Goal: Task Accomplishment & Management: Use online tool/utility

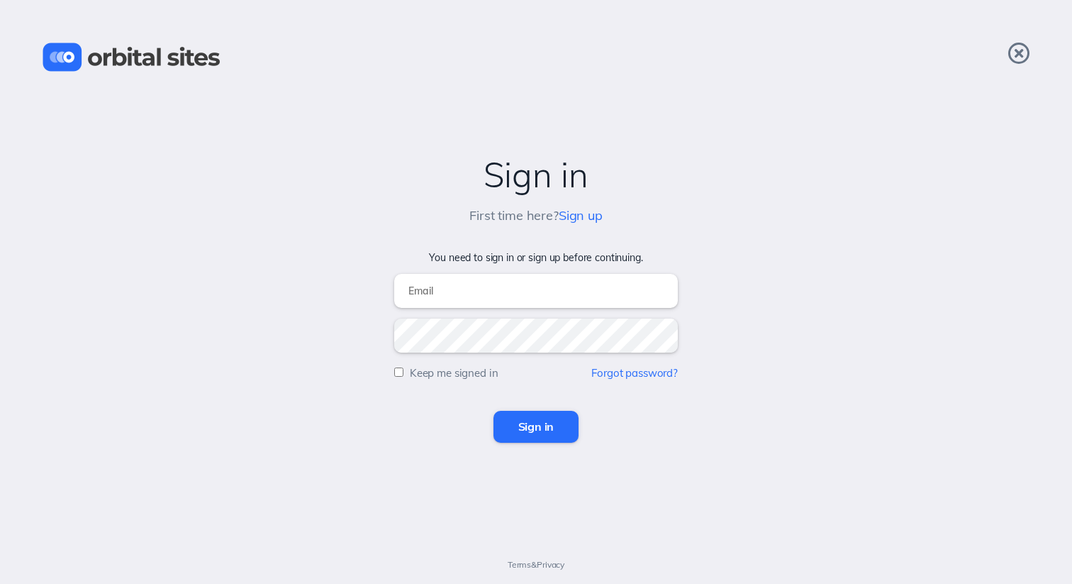
type input "[EMAIL_ADDRESS][DOMAIN_NAME]"
click at [550, 444] on div "Sign in First time here? Sign up You need to sign in or sign up before continui…" at bounding box center [536, 292] width 1072 height 584
click at [544, 434] on input "Sign in" at bounding box center [537, 426] width 86 height 31
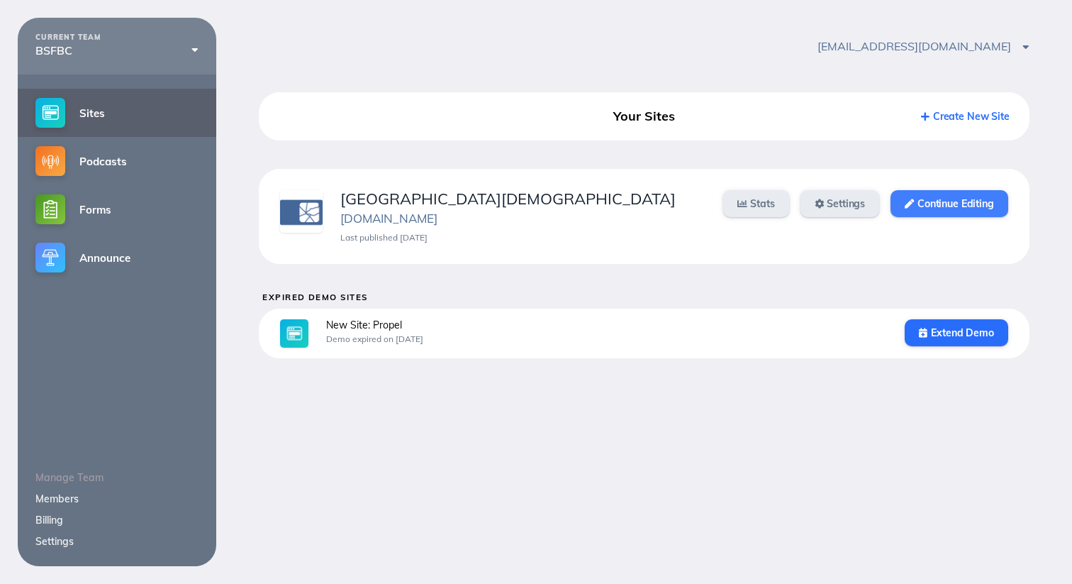
click at [936, 206] on link "Continue Editing" at bounding box center [949, 203] width 117 height 27
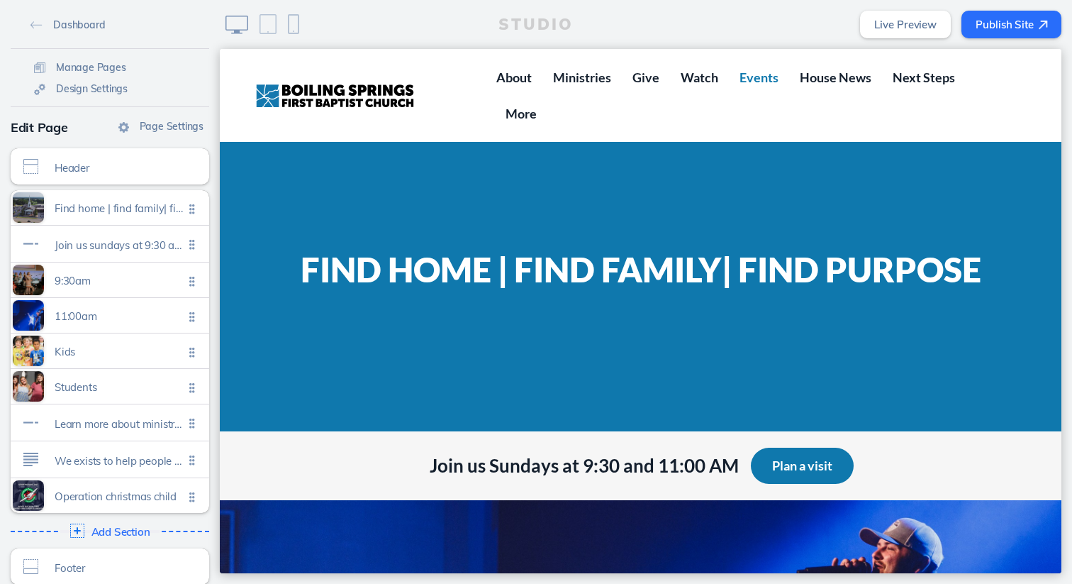
click at [740, 82] on span "Events" at bounding box center [759, 77] width 39 height 16
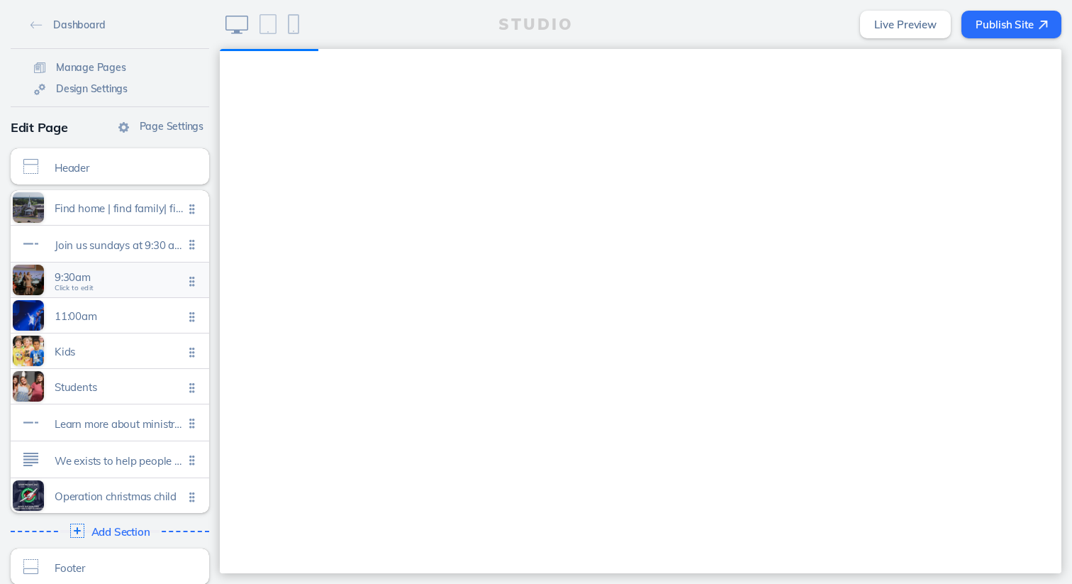
scroll to position [11, 0]
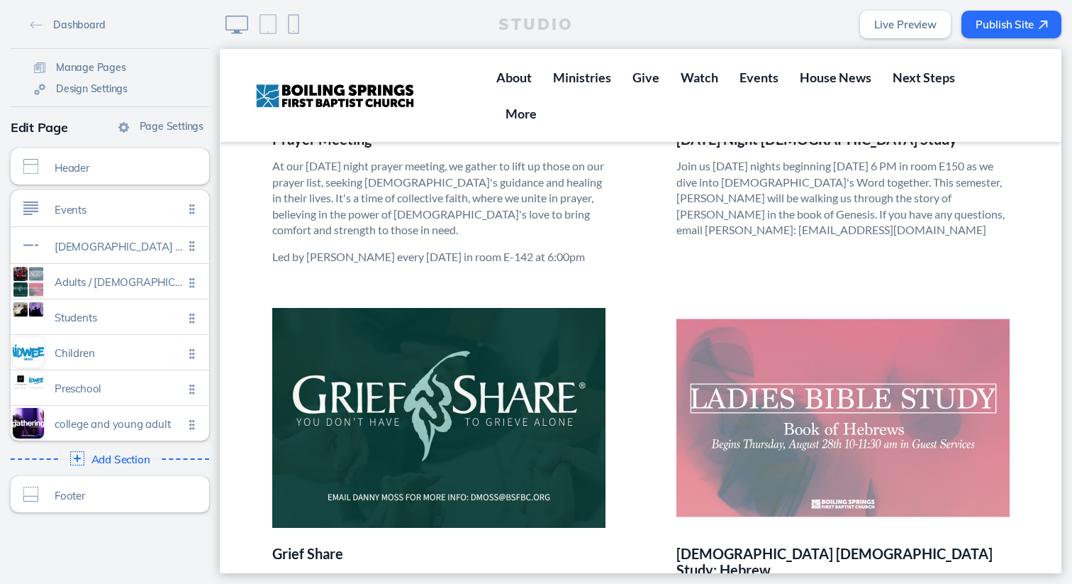
scroll to position [835, 0]
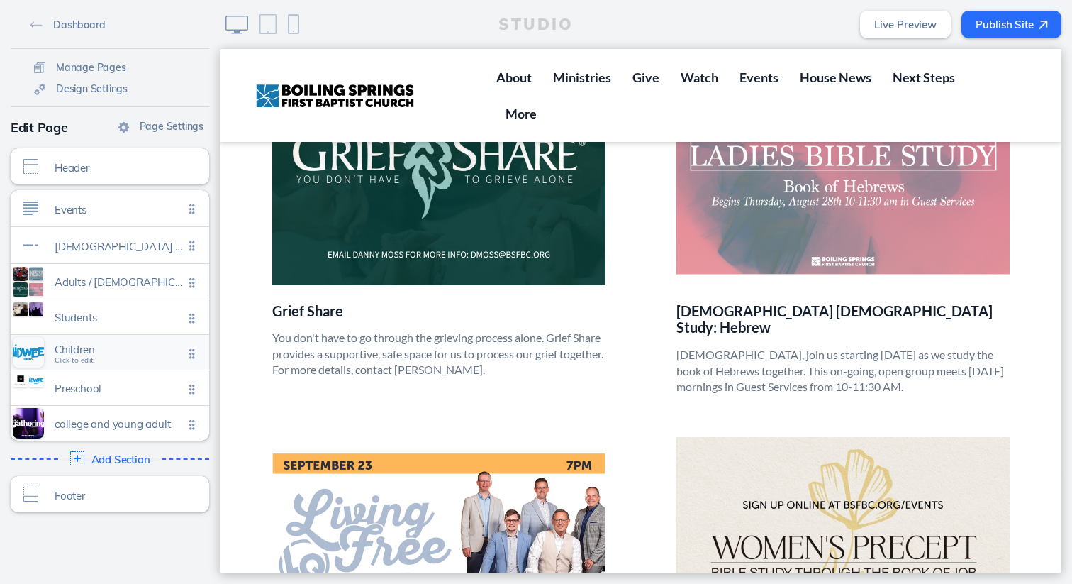
click at [108, 353] on span "Children" at bounding box center [119, 349] width 129 height 12
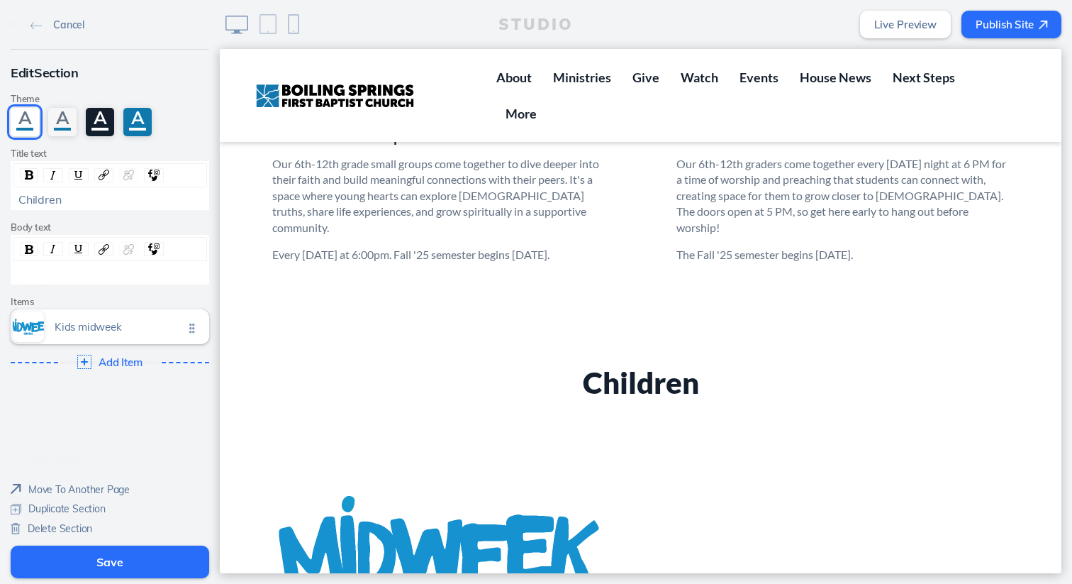
scroll to position [2391, 0]
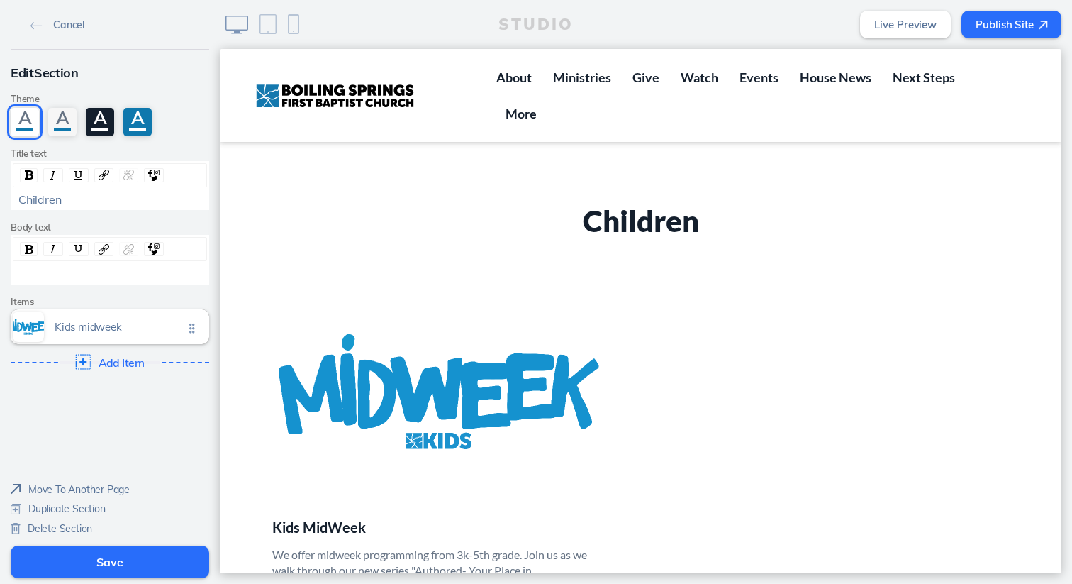
click at [118, 369] on div "Add Item Click to edit" at bounding box center [110, 362] width 208 height 26
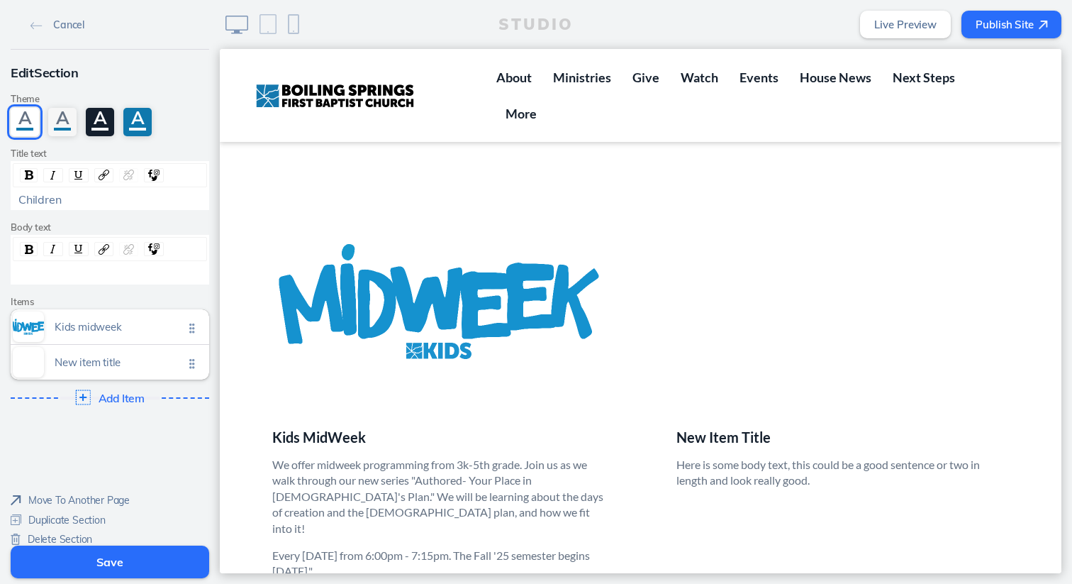
scroll to position [2488, 0]
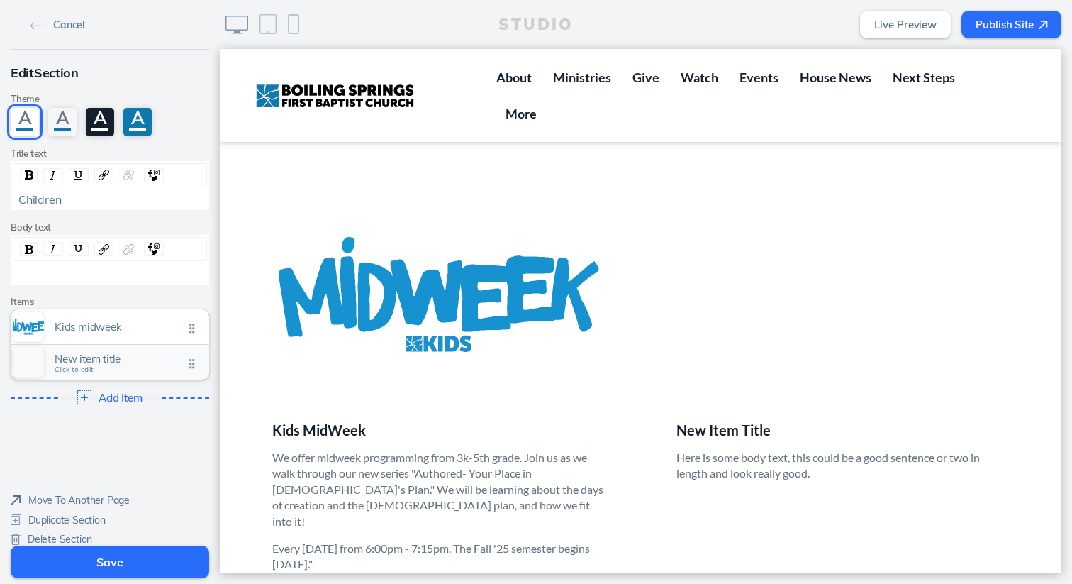
click at [104, 370] on div "New item title Click to edit" at bounding box center [110, 362] width 199 height 35
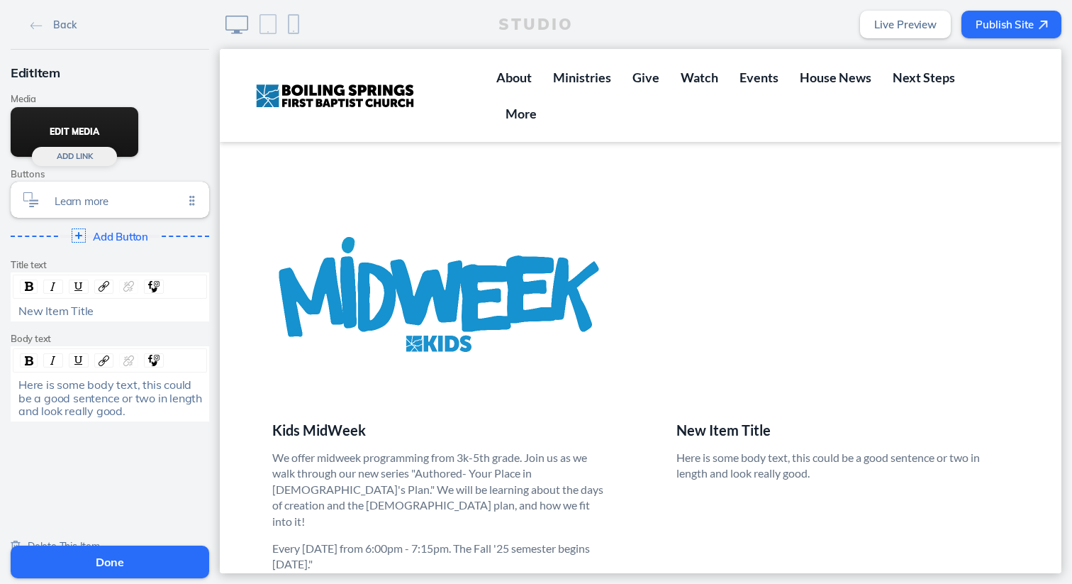
click at [81, 134] on button "Edit Media" at bounding box center [75, 132] width 128 height 50
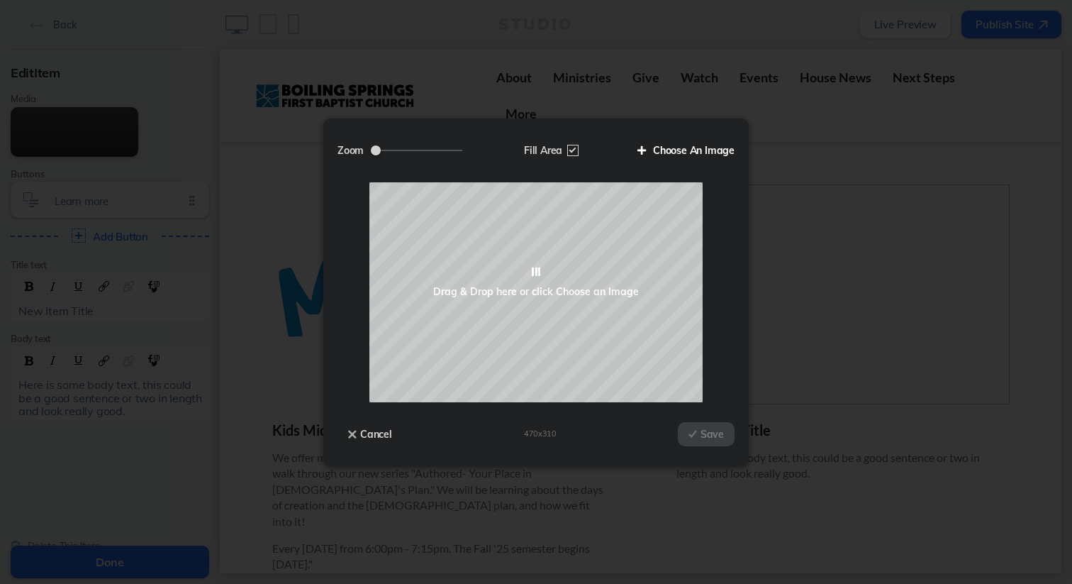
click at [693, 147] on label "Choose An Image" at bounding box center [681, 150] width 108 height 24
click at [0, 0] on input "Choose An Image" at bounding box center [0, 0] width 0 height 0
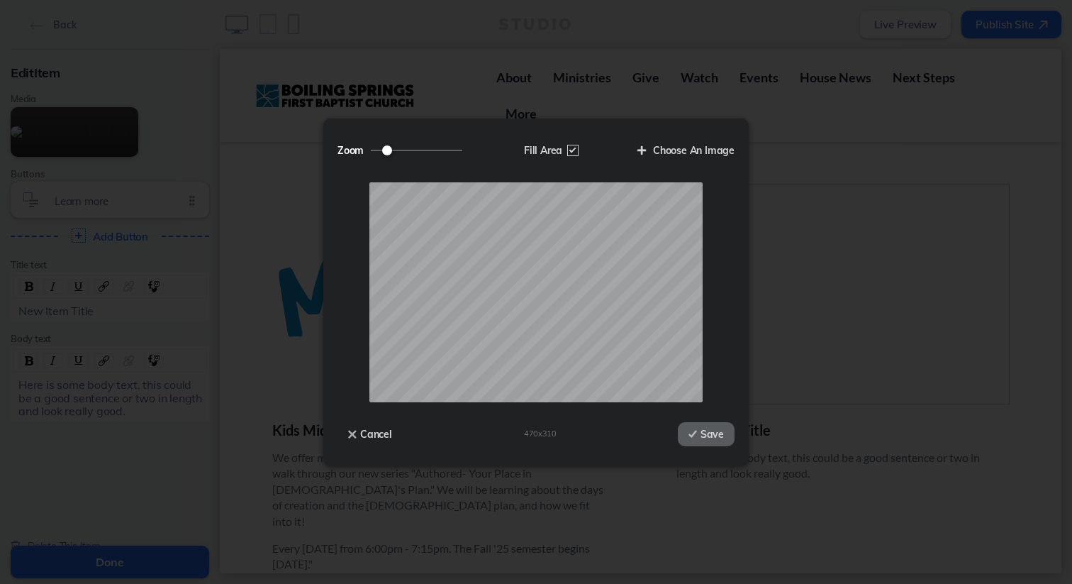
type input "1"
drag, startPoint x: 372, startPoint y: 150, endPoint x: 228, endPoint y: 165, distance: 144.6
click at [371, 151] on input "Zoom" at bounding box center [416, 150] width 91 height 1
click at [365, 428] on button "Cancel" at bounding box center [370, 434] width 65 height 24
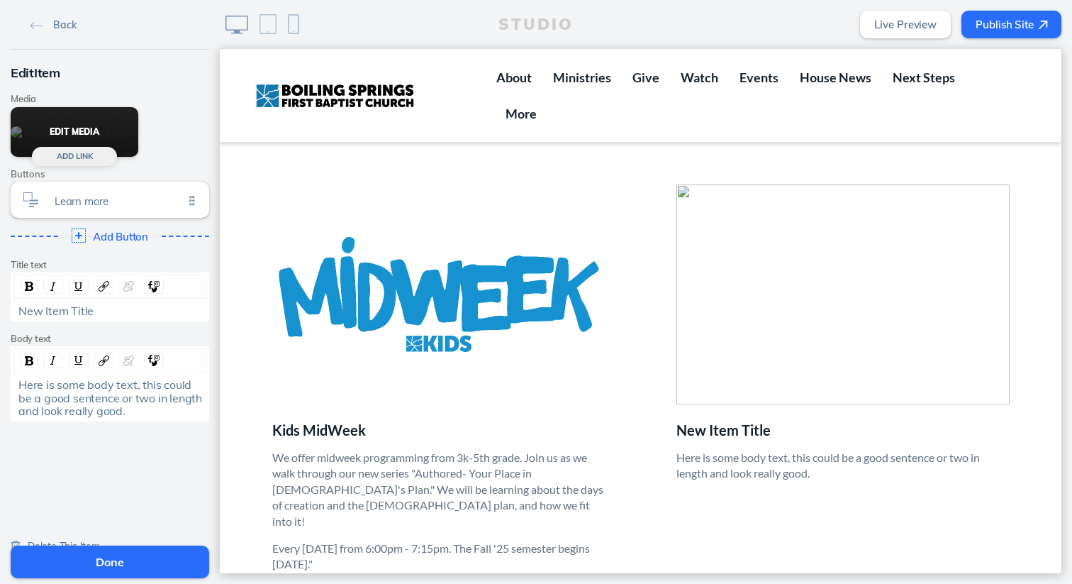
click at [72, 138] on button "Edit Media" at bounding box center [75, 132] width 128 height 50
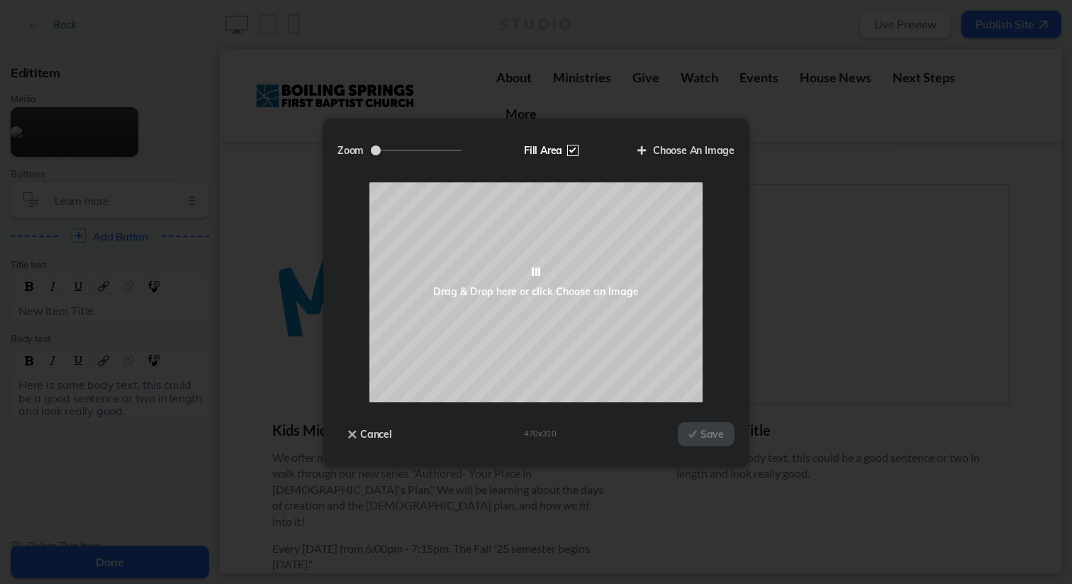
click at [571, 149] on label "Fill Area" at bounding box center [549, 150] width 73 height 24
click at [0, 0] on input "Fill Area" at bounding box center [0, 0] width 0 height 0
click at [669, 155] on label "Choose An Image" at bounding box center [681, 150] width 108 height 24
click at [0, 0] on input "Choose An Image" at bounding box center [0, 0] width 0 height 0
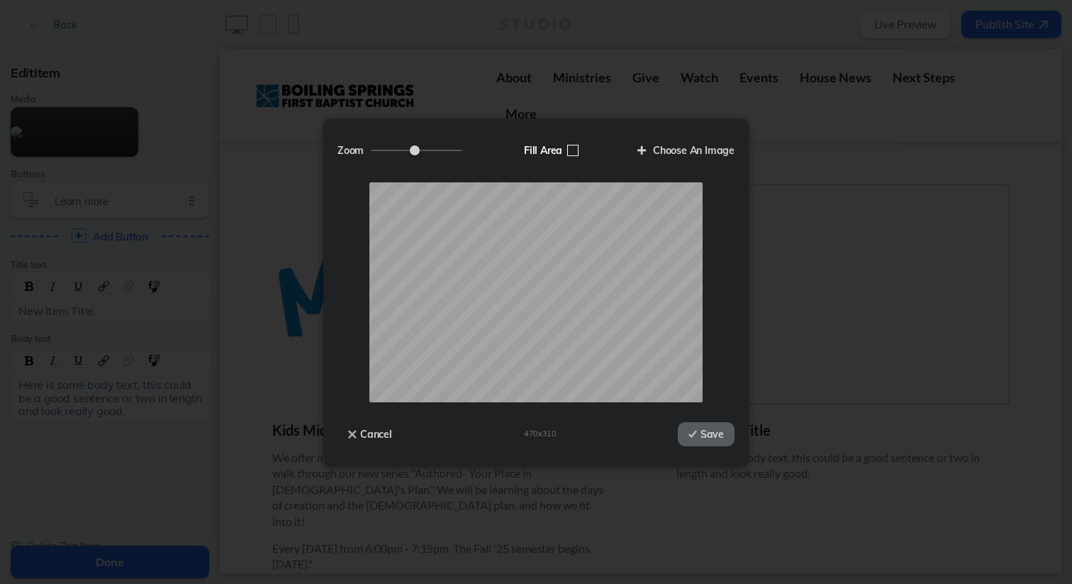
click at [574, 147] on label "Fill Area" at bounding box center [549, 150] width 73 height 24
click at [0, 0] on input "Fill Area" at bounding box center [0, 0] width 0 height 0
type input "1"
drag, startPoint x: 377, startPoint y: 152, endPoint x: 196, endPoint y: 137, distance: 180.8
click at [371, 150] on input "Zoom" at bounding box center [416, 150] width 91 height 1
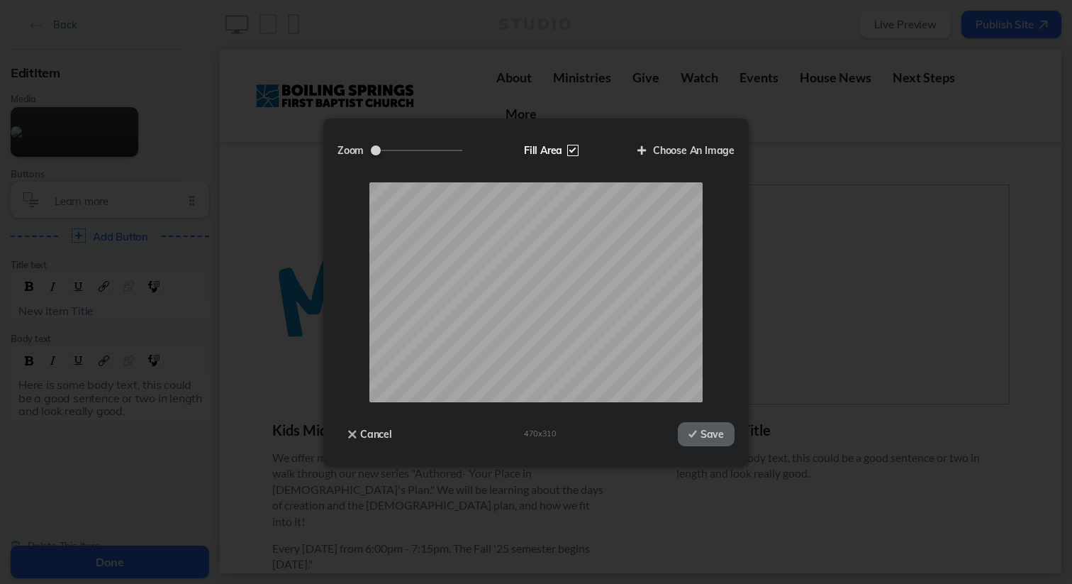
click at [576, 145] on label "Fill Area" at bounding box center [549, 150] width 73 height 24
click at [0, 0] on input "Fill Area" at bounding box center [0, 0] width 0 height 0
click at [576, 145] on label "Fill Area" at bounding box center [549, 150] width 73 height 24
click at [0, 0] on input "Fill Area" at bounding box center [0, 0] width 0 height 0
click at [709, 438] on button "Save" at bounding box center [706, 434] width 57 height 24
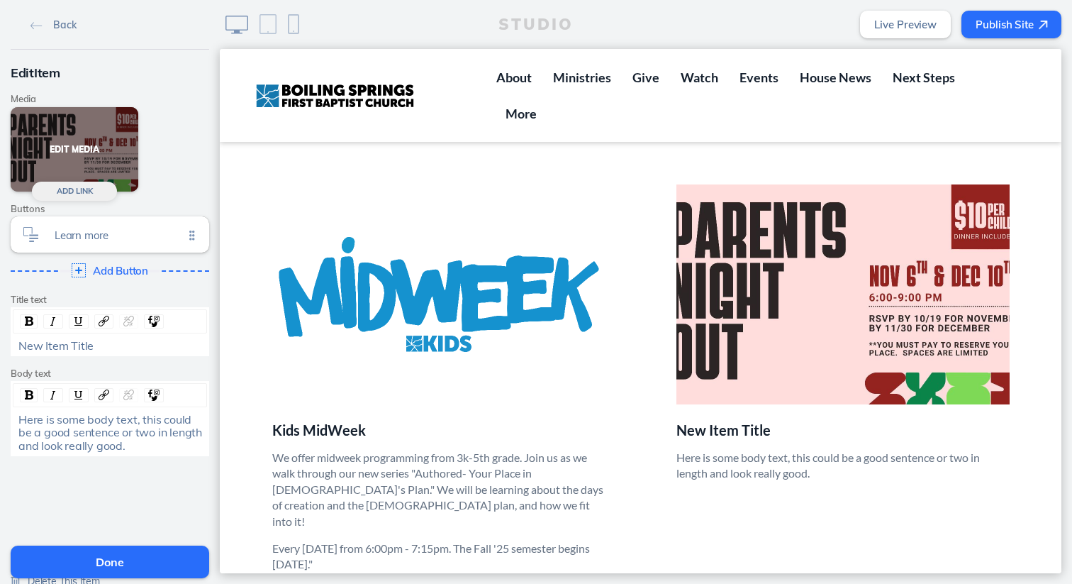
click at [65, 146] on button "Edit Media" at bounding box center [75, 149] width 128 height 84
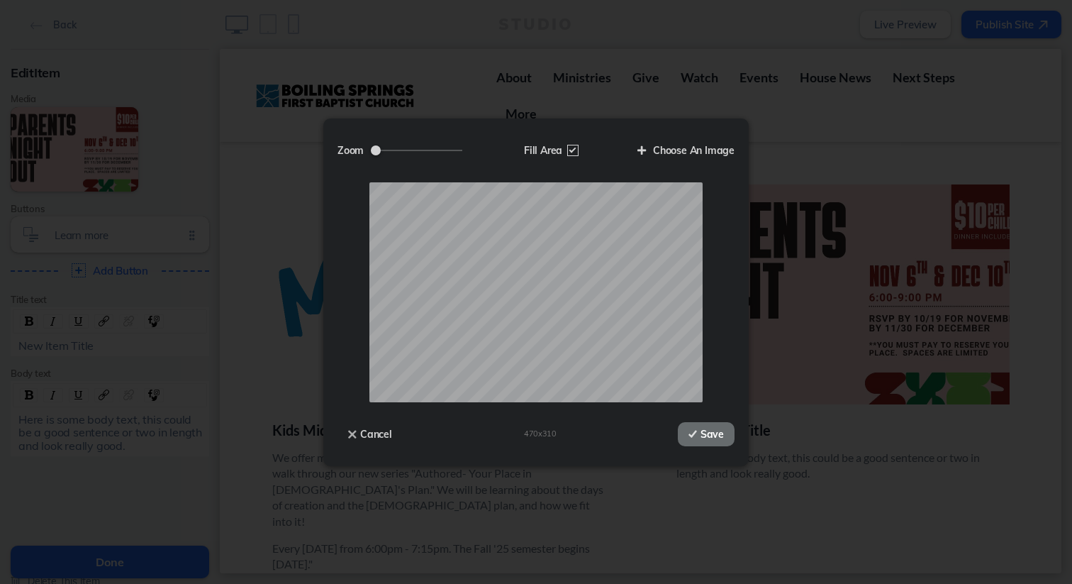
click at [724, 432] on button "Save" at bounding box center [706, 434] width 57 height 24
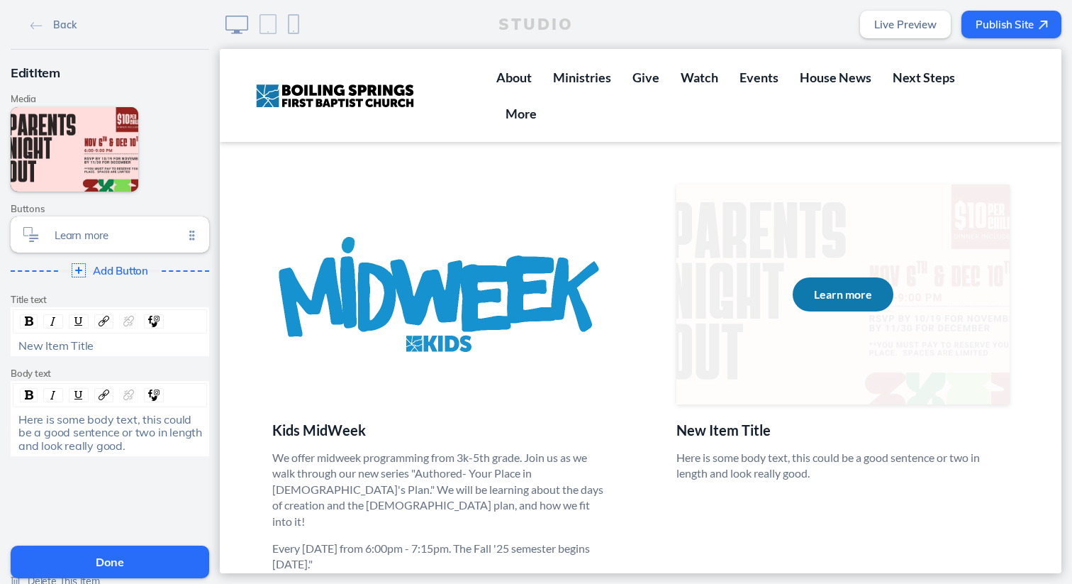
click at [855, 303] on ul "Learn more" at bounding box center [842, 294] width 333 height 220
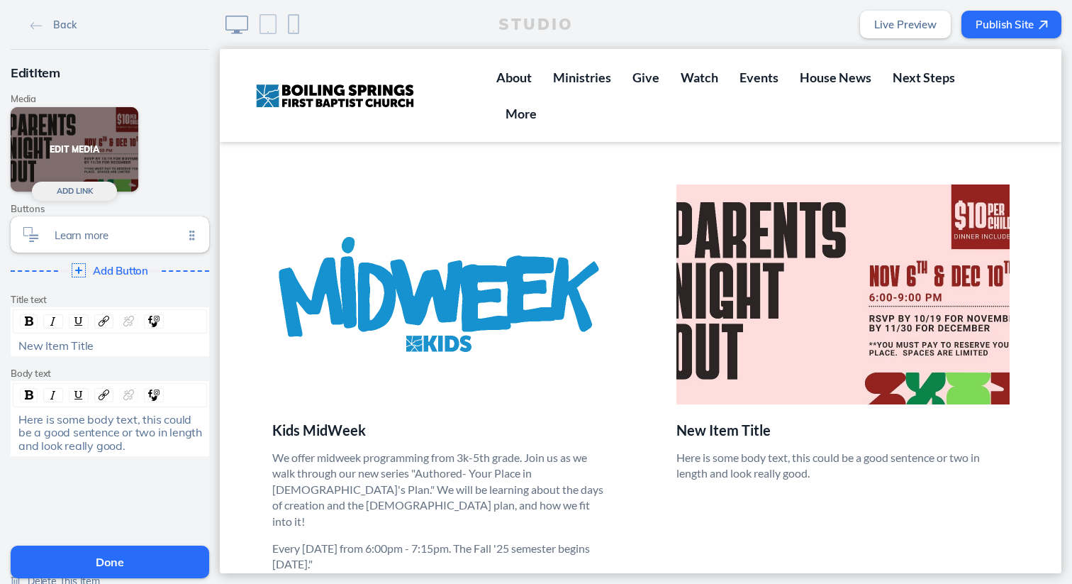
click at [55, 160] on button "Edit Media" at bounding box center [75, 149] width 128 height 84
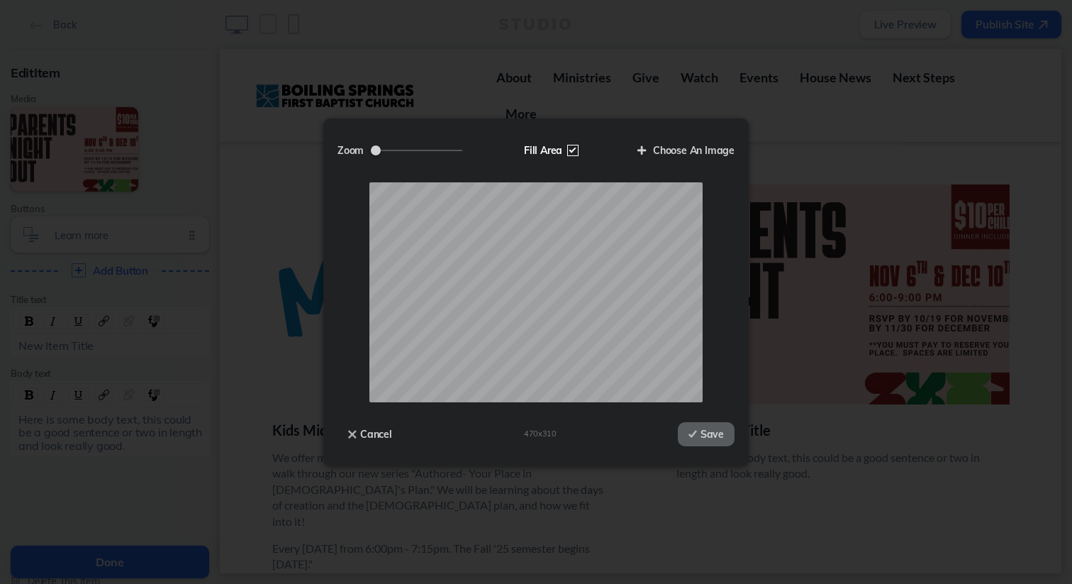
click at [539, 146] on label "Fill Area" at bounding box center [549, 150] width 73 height 24
click at [0, 0] on input "Fill Area" at bounding box center [0, 0] width 0 height 0
click at [539, 146] on label "Fill Area" at bounding box center [549, 150] width 73 height 24
click at [0, 0] on input "Fill Area" at bounding box center [0, 0] width 0 height 0
click at [539, 146] on label "Fill Area" at bounding box center [549, 150] width 73 height 24
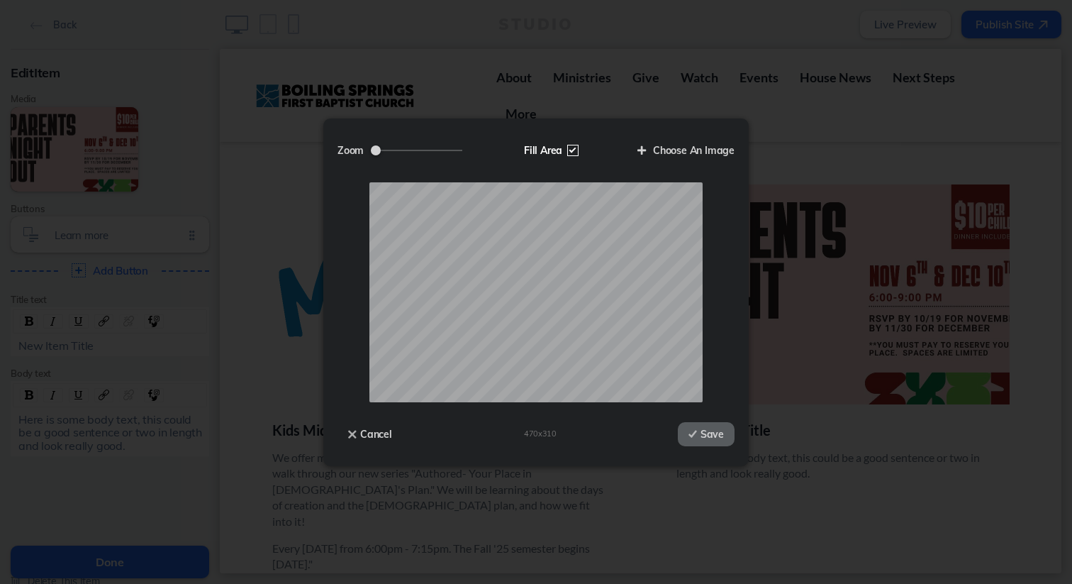
click at [0, 0] on input "Fill Area" at bounding box center [0, 0] width 0 height 0
click at [539, 146] on label "Fill Area" at bounding box center [549, 150] width 73 height 24
click at [0, 0] on input "Fill Area" at bounding box center [0, 0] width 0 height 0
drag, startPoint x: 369, startPoint y: 426, endPoint x: 149, endPoint y: 377, distance: 225.2
click at [369, 426] on button "Cancel" at bounding box center [370, 434] width 65 height 24
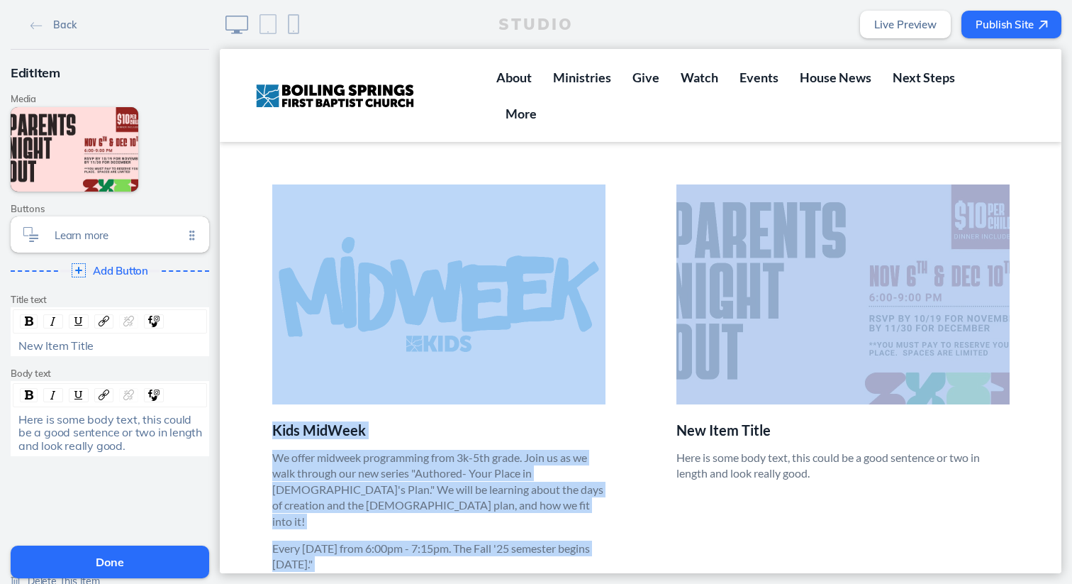
drag, startPoint x: 708, startPoint y: 180, endPoint x: 590, endPoint y: 160, distance: 119.4
click at [590, 161] on ul "Kids MidWeek We offer midweek programming from 3k-5th grade. Join us as we walk…" at bounding box center [641, 357] width 808 height 430
click at [590, 184] on img at bounding box center [438, 294] width 333 height 220
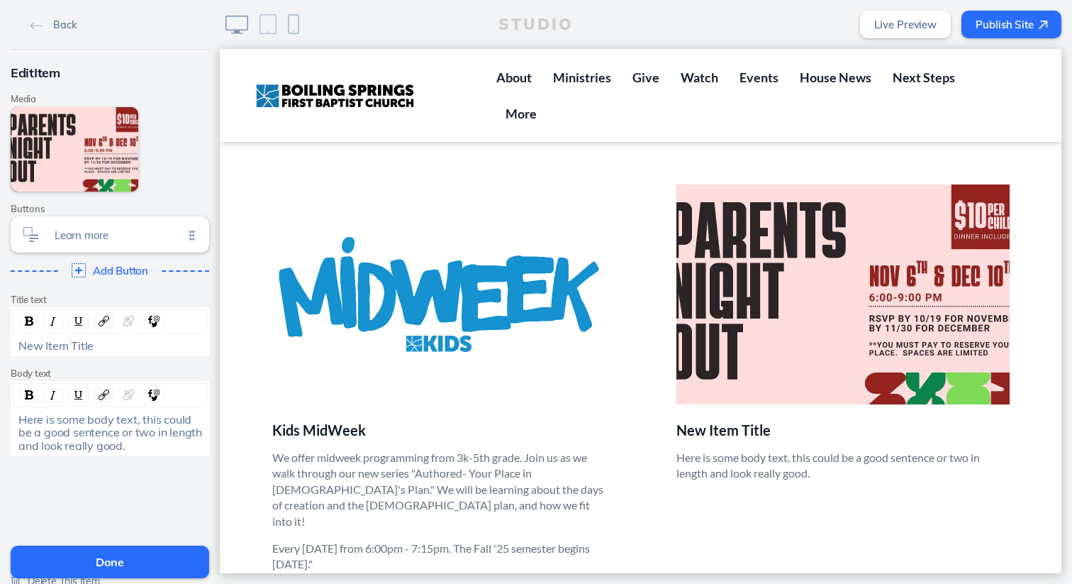
click at [688, 539] on section "Children Kids MidWeek We offer midweek programming from 3k-5th grade. Join us a…" at bounding box center [641, 339] width 842 height 593
click at [113, 342] on div "New Item Title" at bounding box center [110, 345] width 184 height 13
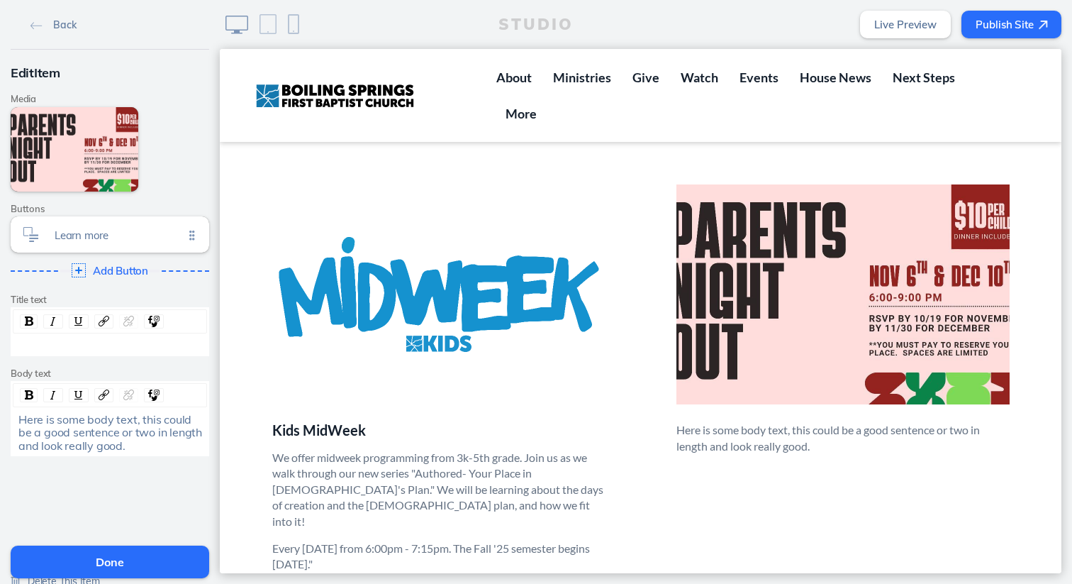
click at [131, 442] on div "Here is some body text, this could be a good sentence or two in length and look…" at bounding box center [110, 432] width 184 height 39
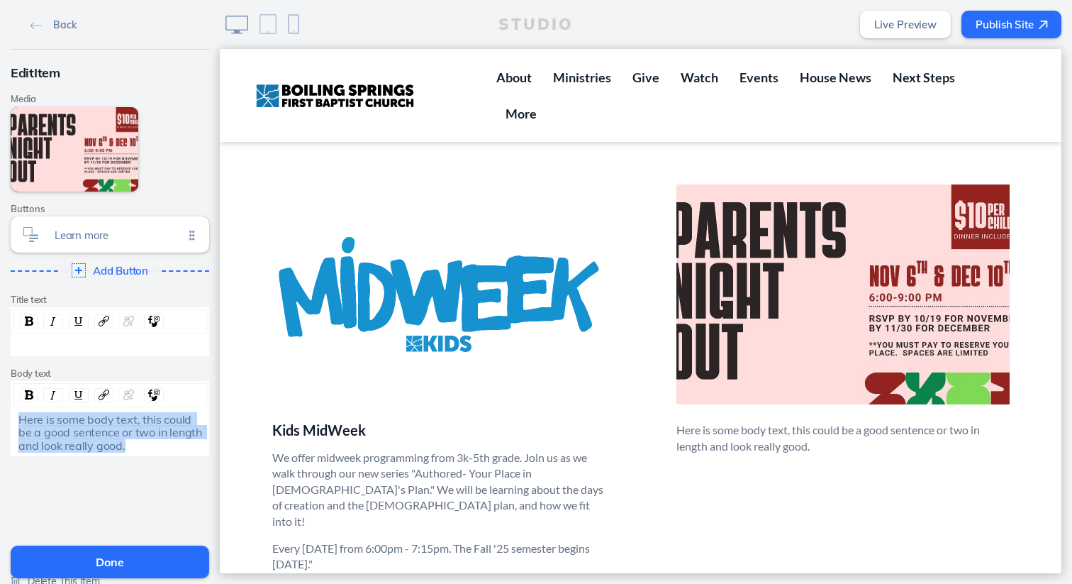
click at [131, 442] on div "Here is some body text, this could be a good sentence or two in length and look…" at bounding box center [110, 432] width 184 height 39
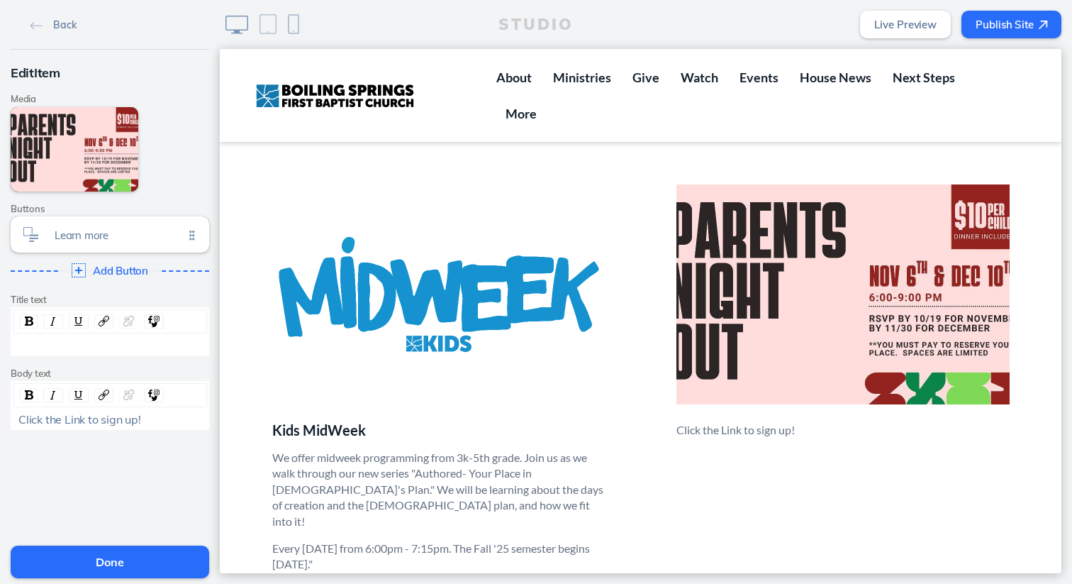
click at [177, 561] on button "Done" at bounding box center [110, 561] width 199 height 33
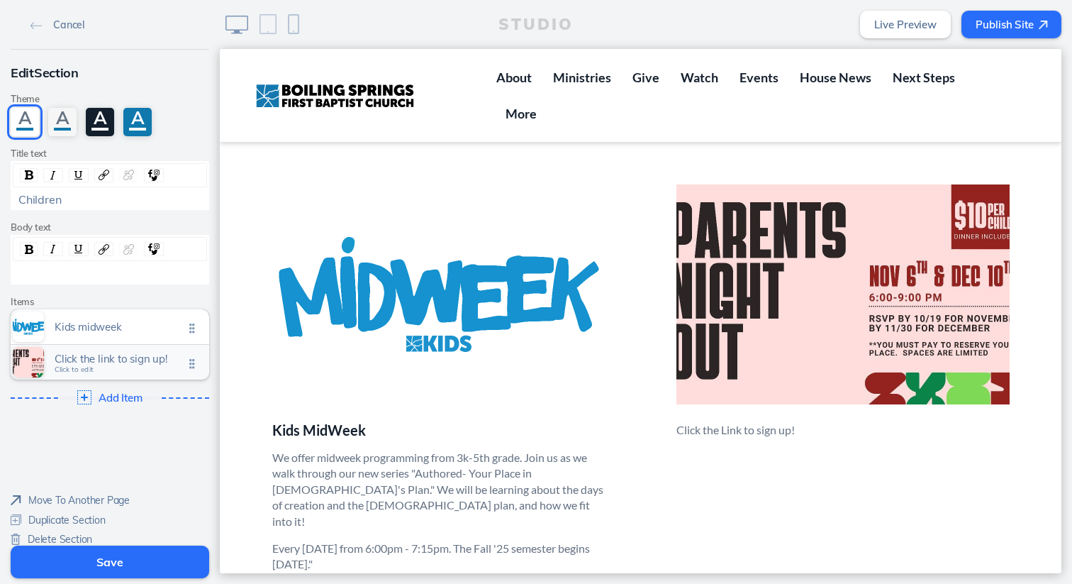
click at [103, 359] on span "Click the link to sign up!" at bounding box center [119, 358] width 129 height 12
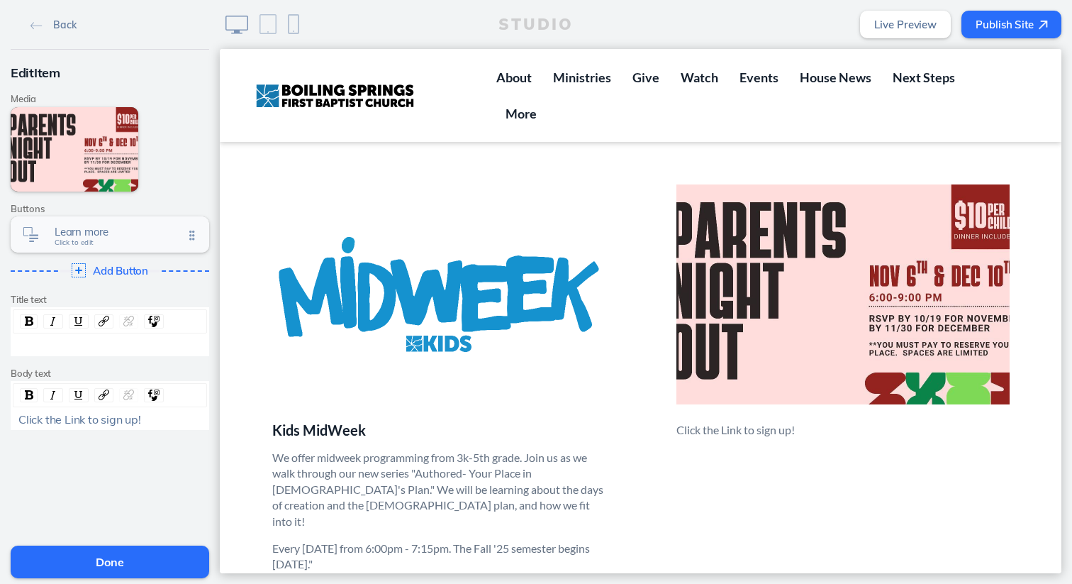
click at [126, 236] on span "Learn more" at bounding box center [119, 231] width 129 height 12
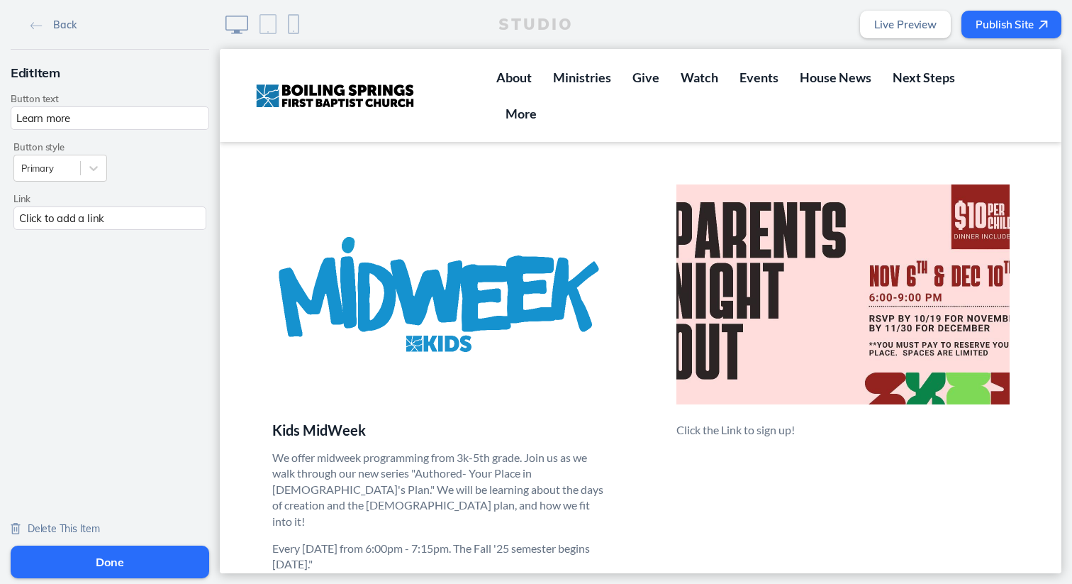
click at [126, 121] on input "Learn more" at bounding box center [110, 117] width 199 height 23
type input "Register"
click at [116, 222] on div "Click to add a link" at bounding box center [109, 217] width 193 height 23
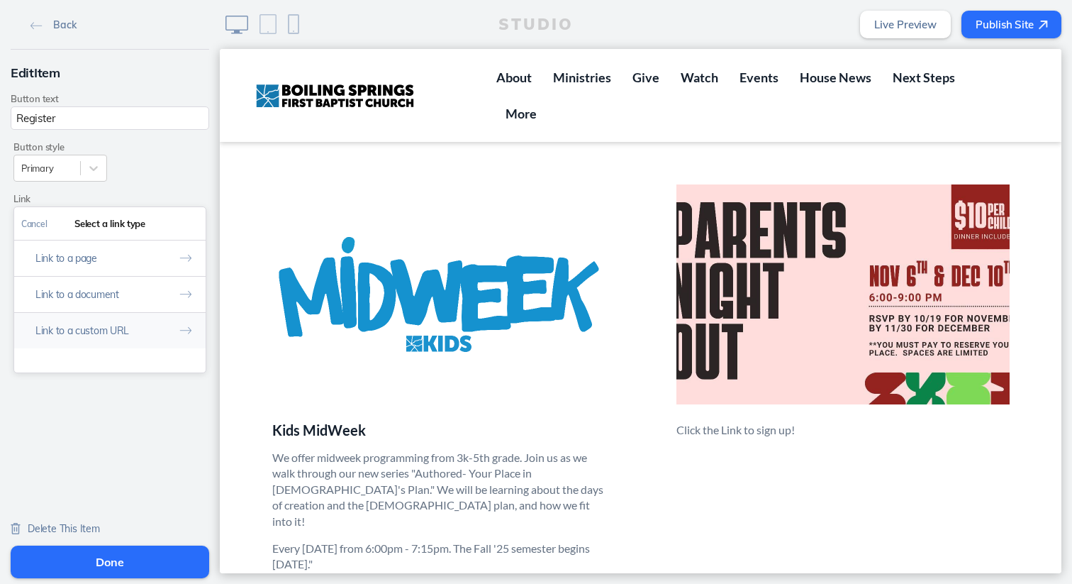
click at [94, 333] on button "Link to a custom URL" at bounding box center [109, 330] width 191 height 36
click at [101, 284] on input "text" at bounding box center [109, 283] width 177 height 23
paste input "https://docs.google.com/forms/d/e/1FAIpQLSfY7WwybAqiT7rKQ_fw4y5uc6trYQzqyukevRY…"
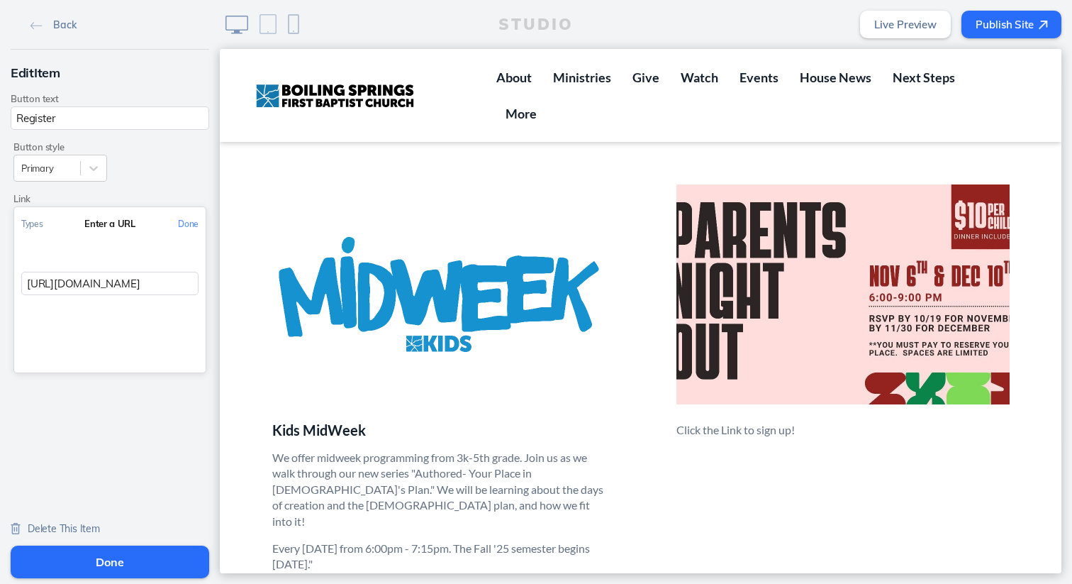
scroll to position [0, 437]
type input "https://docs.google.com/forms/d/e/1FAIpQLSfY7WwybAqiT7rKQ_fw4y5uc6trYQzqyukevRY…"
click at [186, 220] on button "Done" at bounding box center [188, 224] width 35 height 32
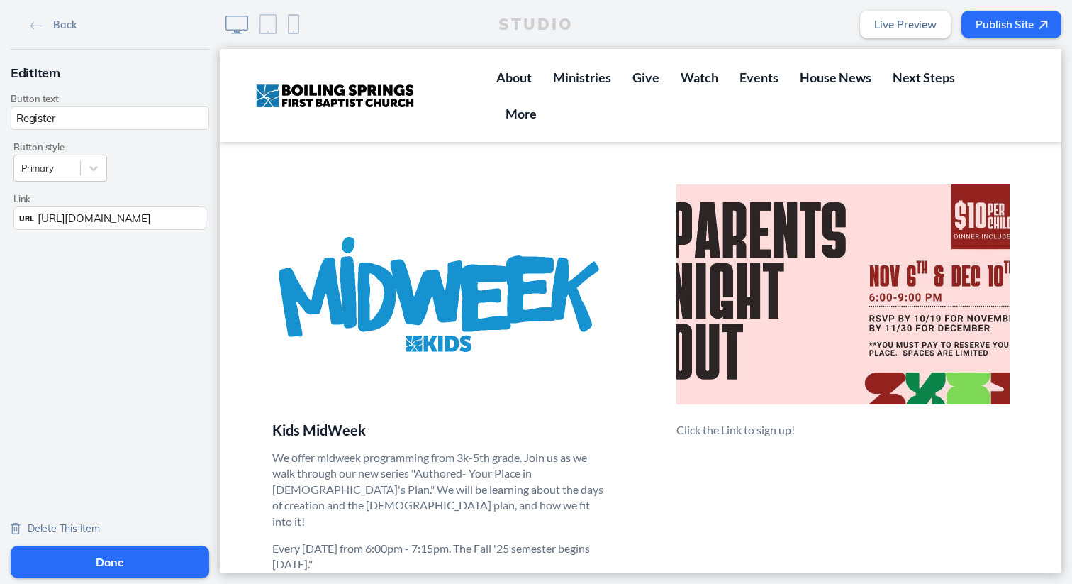
click at [91, 565] on button "Done" at bounding box center [110, 561] width 199 height 33
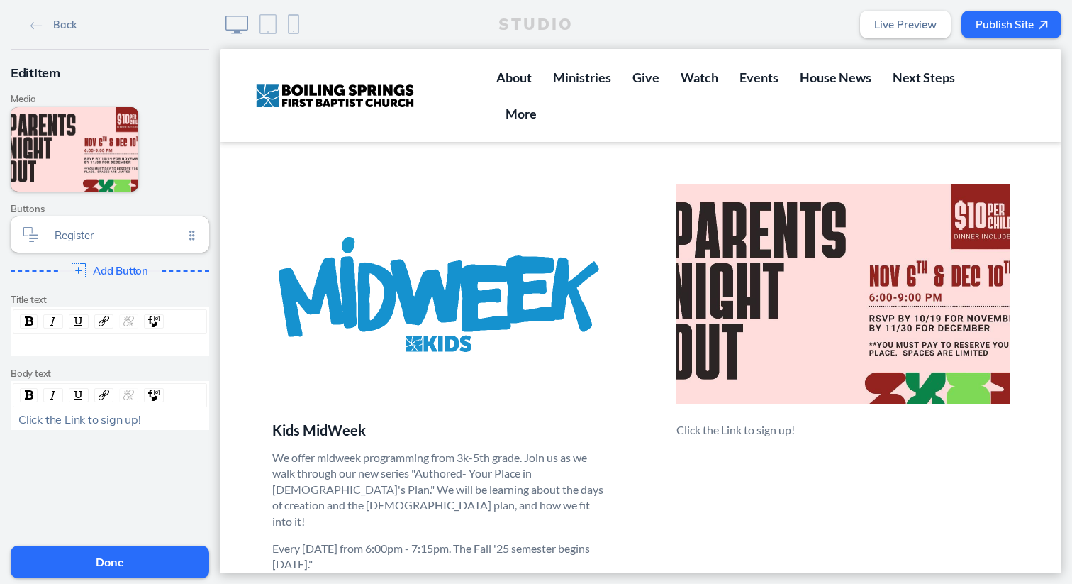
click at [69, 566] on button "Done" at bounding box center [110, 561] width 199 height 33
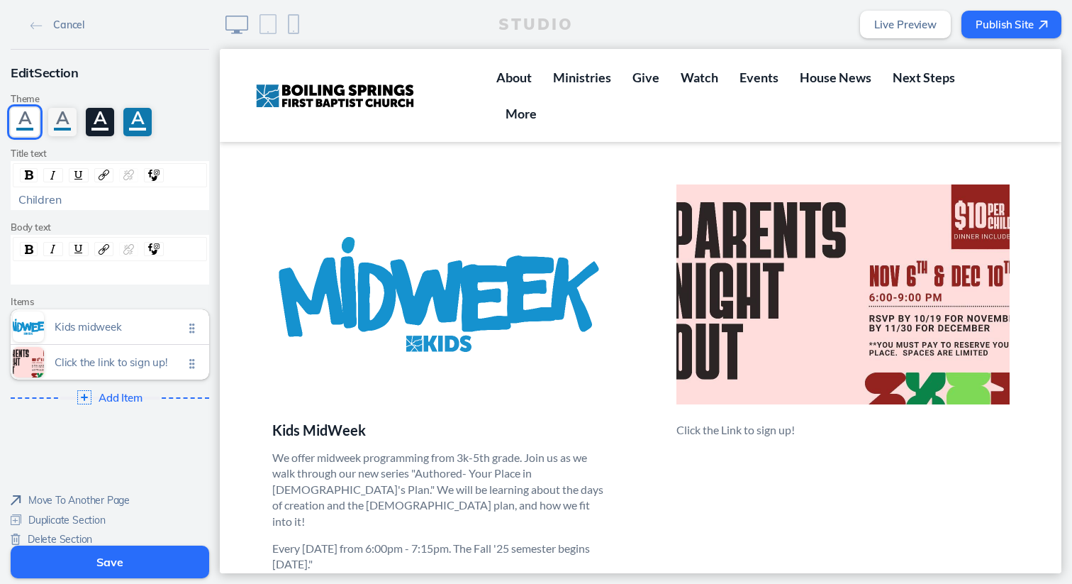
click at [75, 572] on button "Save" at bounding box center [110, 561] width 199 height 33
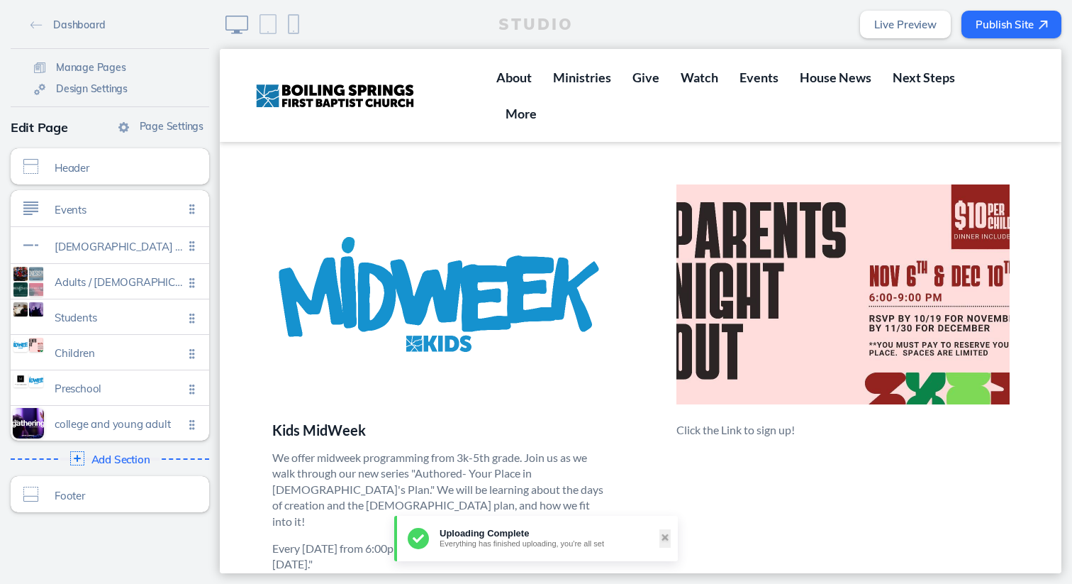
click at [1025, 23] on button "Publish Site" at bounding box center [1012, 25] width 100 height 28
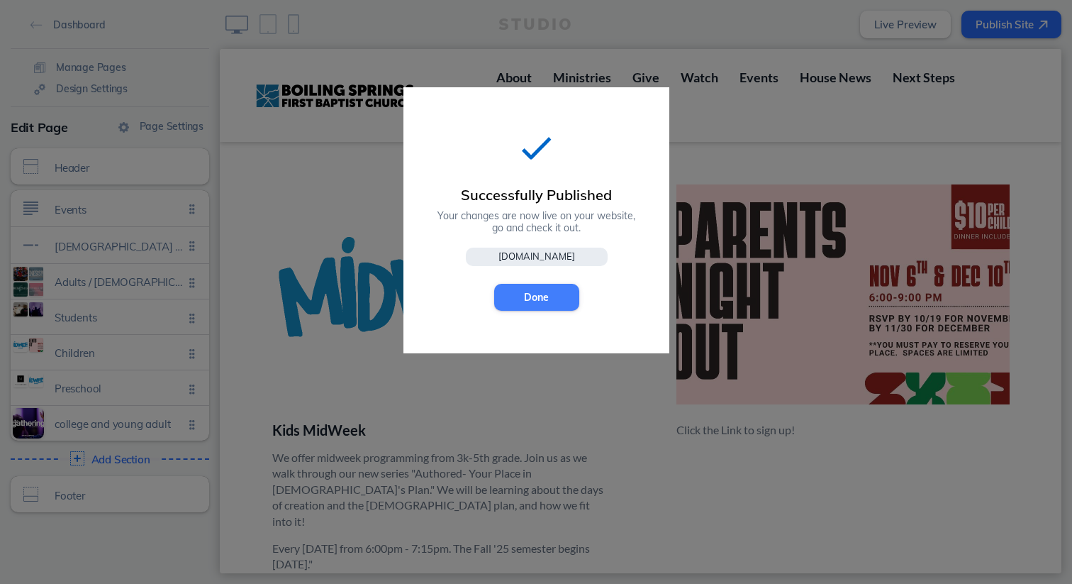
click at [537, 296] on button "Done" at bounding box center [536, 297] width 85 height 27
